Goal: Task Accomplishment & Management: Use online tool/utility

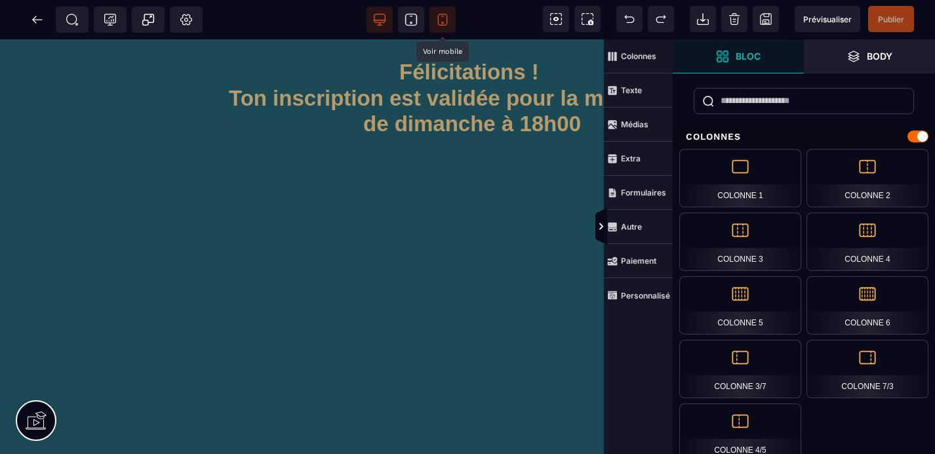
click at [442, 20] on icon at bounding box center [442, 19] width 13 height 13
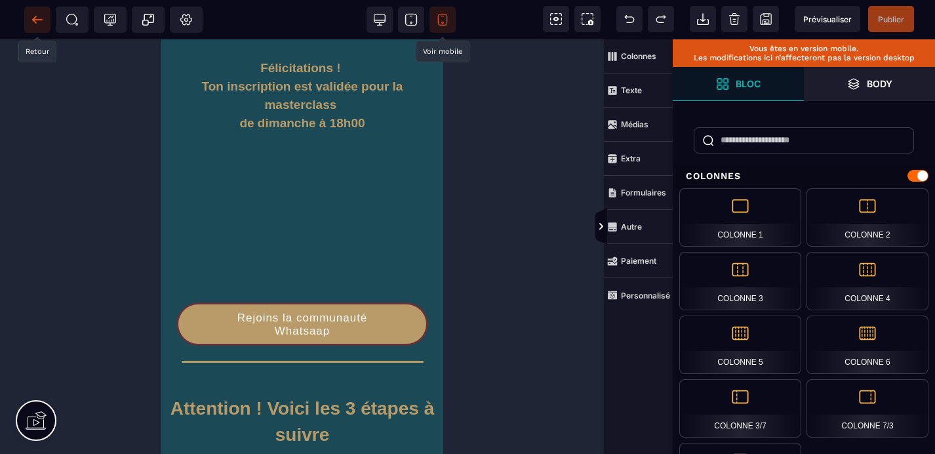
click at [36, 15] on icon at bounding box center [37, 19] width 13 height 13
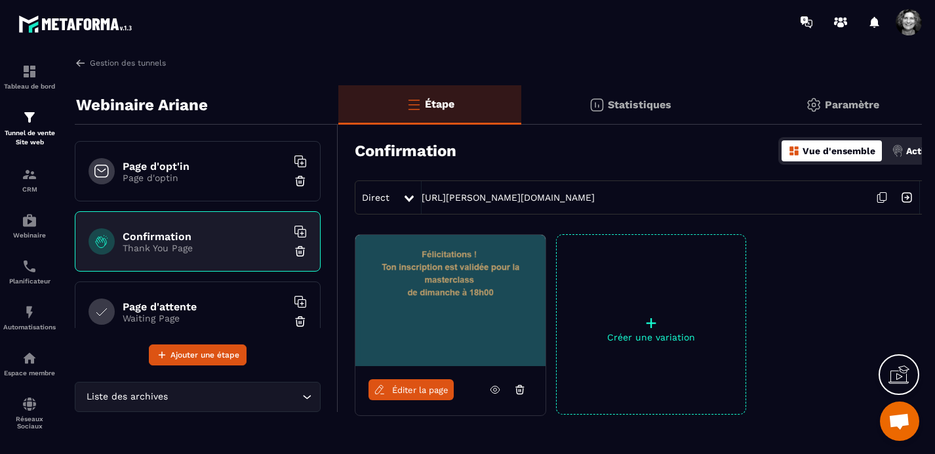
click at [204, 301] on h6 "Page d'attente" at bounding box center [205, 306] width 164 height 12
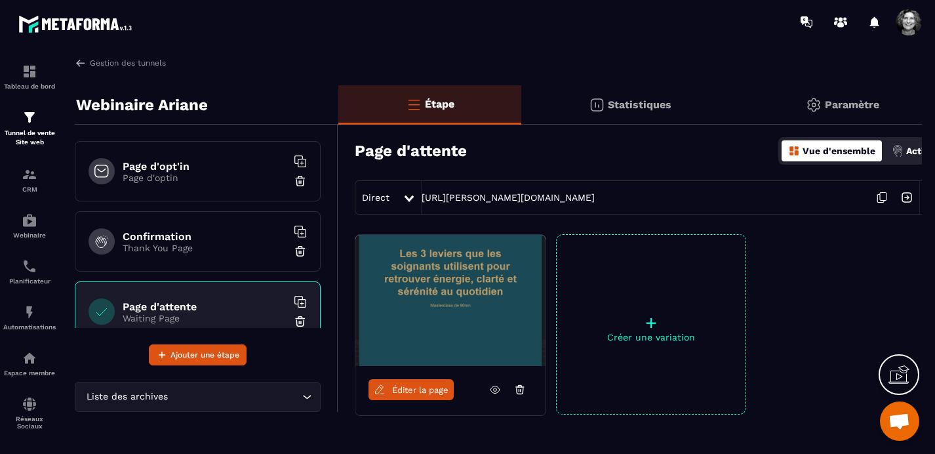
click at [414, 391] on span "Éditer la page" at bounding box center [420, 390] width 56 height 10
